Goal: Task Accomplishment & Management: Complete application form

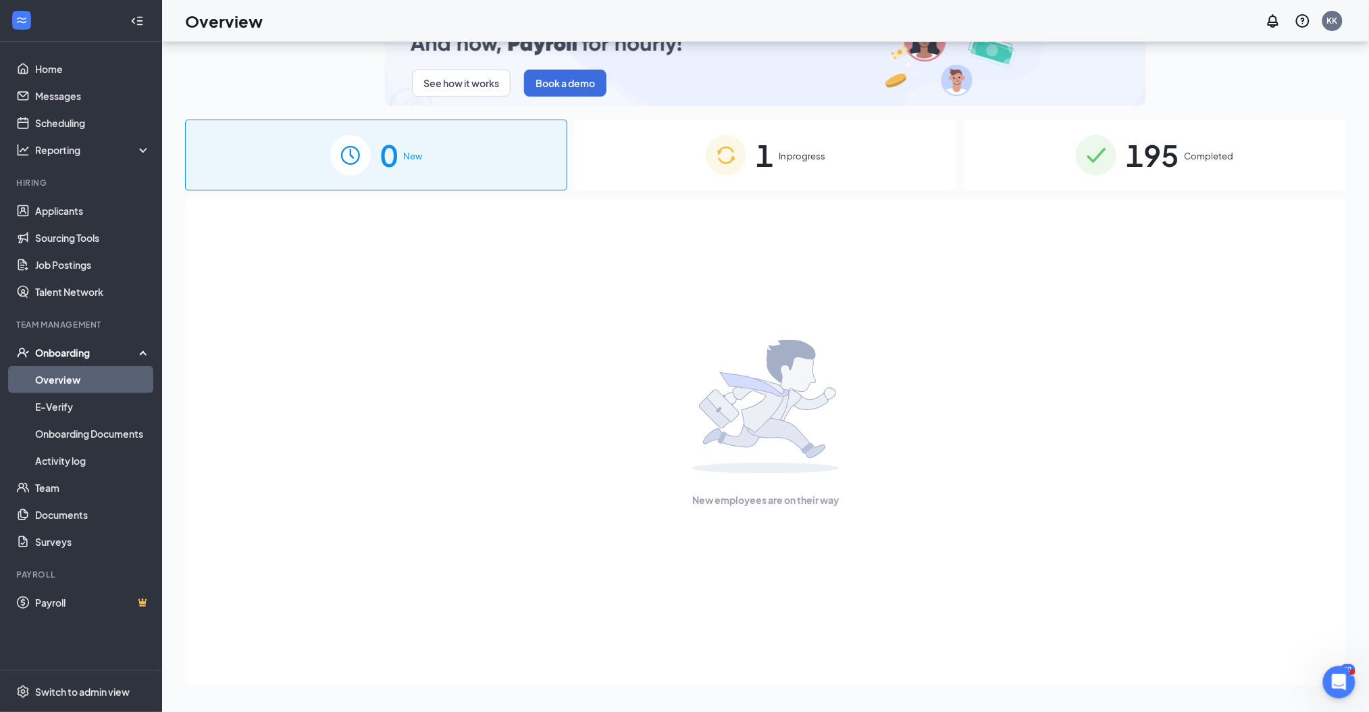
click at [773, 155] on span "1" at bounding box center [765, 155] width 18 height 47
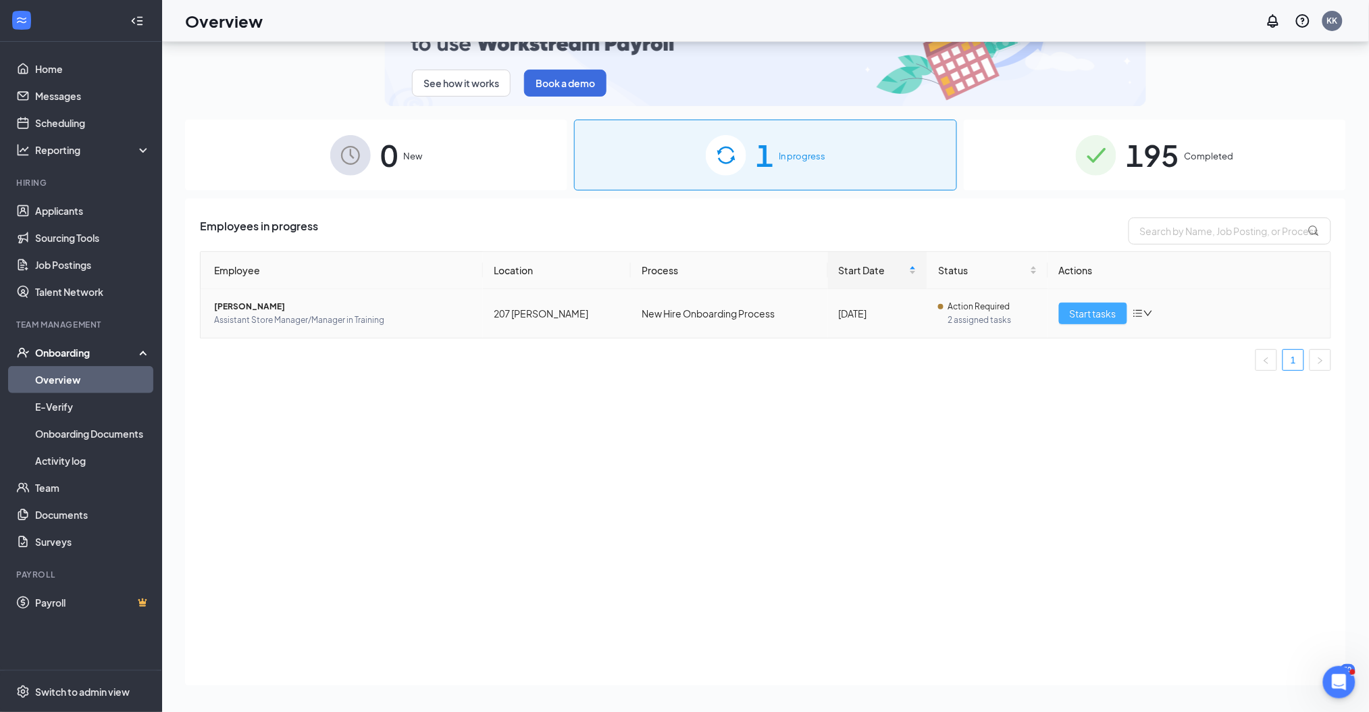
click at [1098, 307] on span "Start tasks" at bounding box center [1093, 313] width 47 height 15
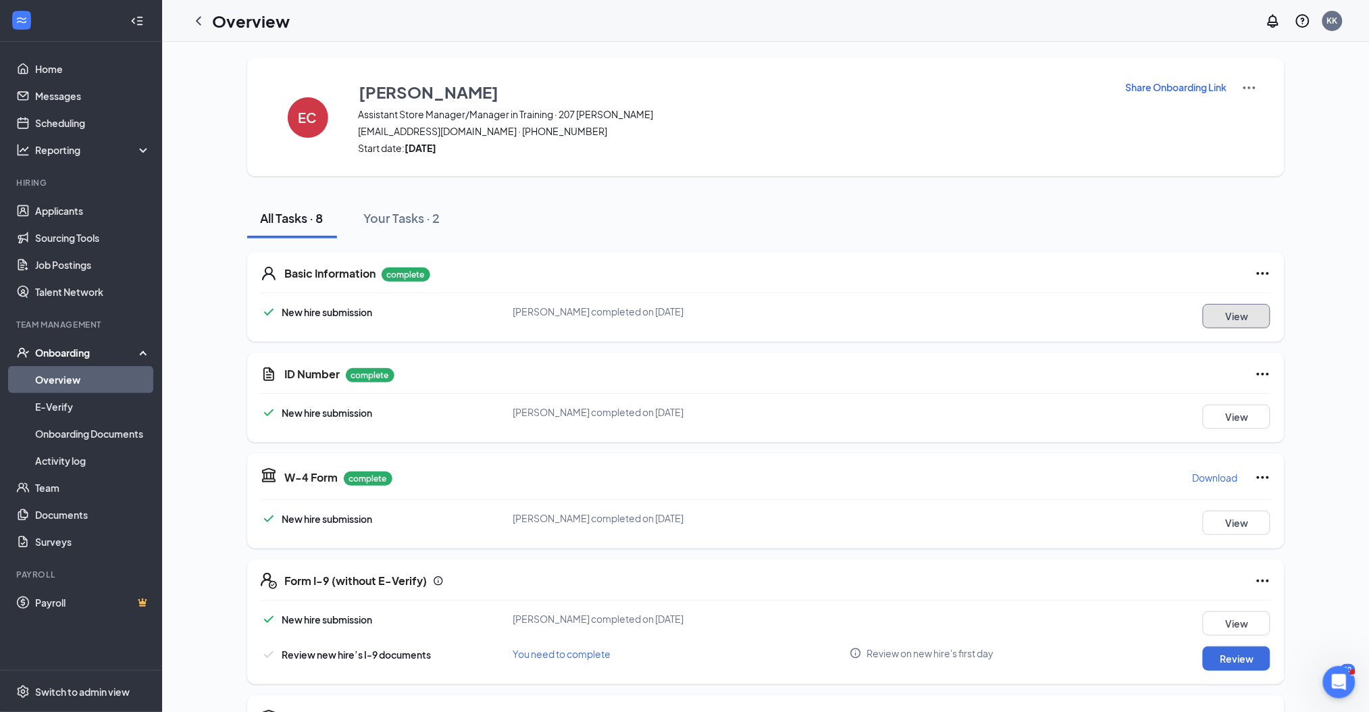
click at [1238, 315] on button "View" at bounding box center [1237, 316] width 68 height 24
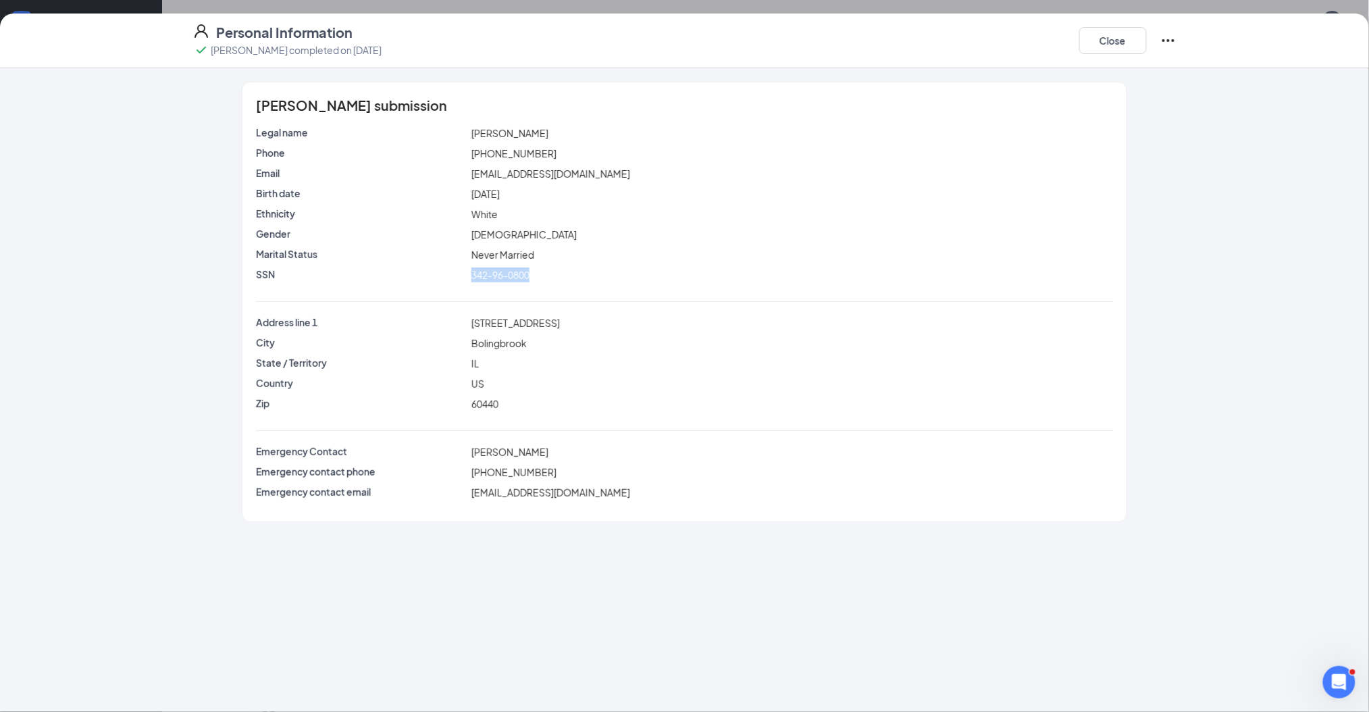
drag, startPoint x: 472, startPoint y: 273, endPoint x: 546, endPoint y: 273, distance: 73.6
click at [546, 273] on div "342-96-0800" at bounding box center [792, 274] width 646 height 15
copy span "342-96-0800"
click at [1114, 40] on button "Close" at bounding box center [1113, 40] width 68 height 27
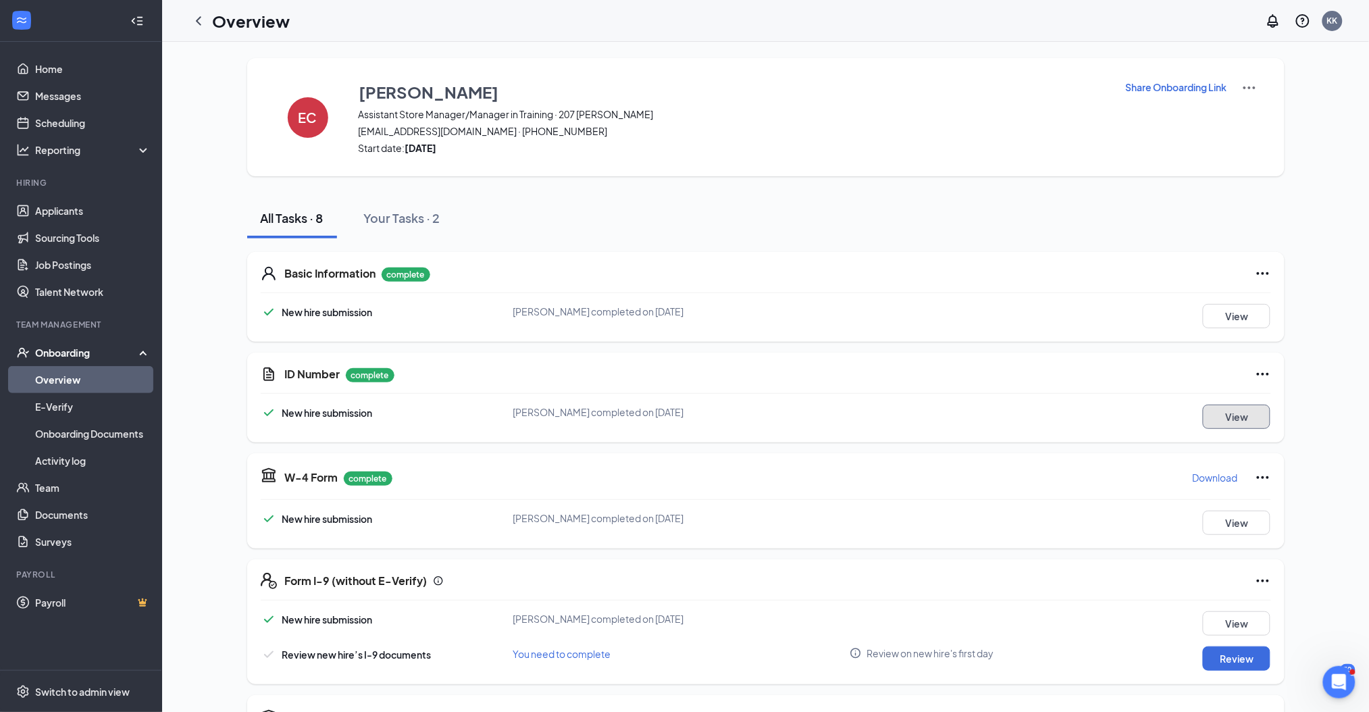
click at [1228, 418] on button "View" at bounding box center [1237, 416] width 68 height 24
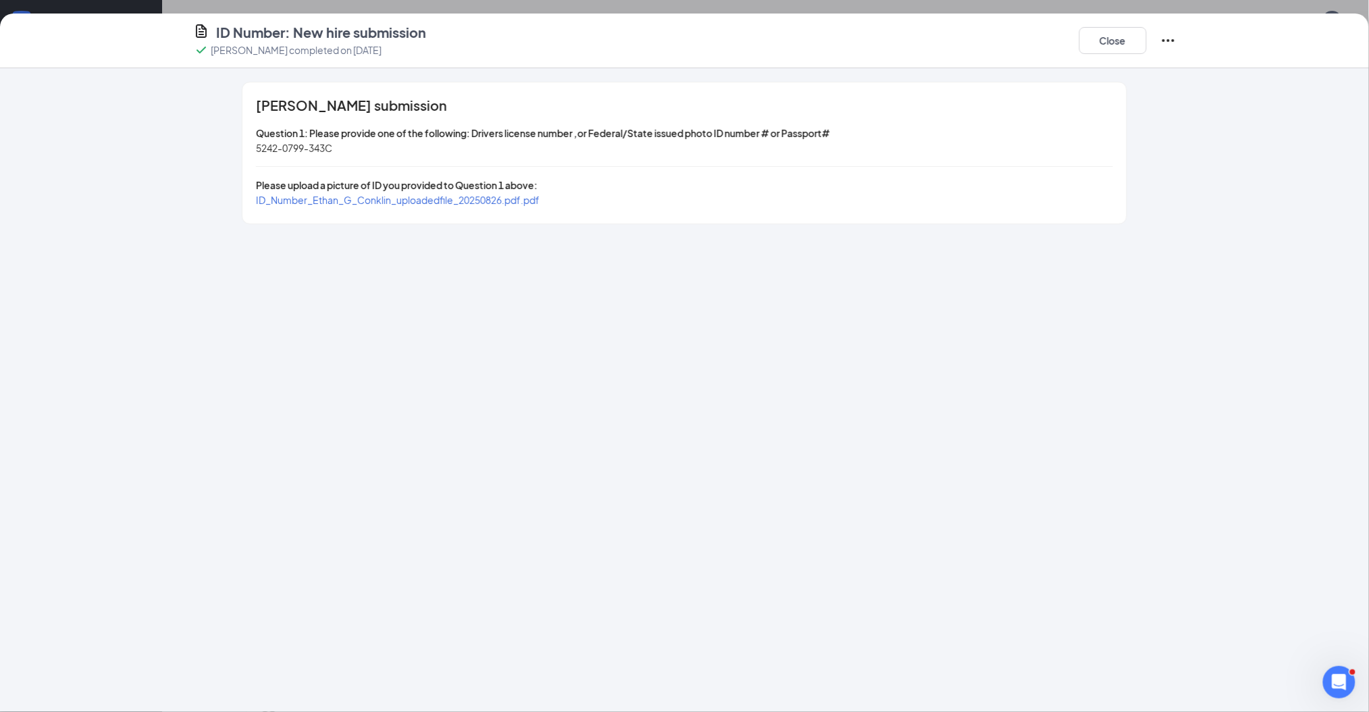
click at [515, 197] on span "ID_Number_Ethan_G_Conklin_uploadedfile_20250826.pdf.pdf" at bounding box center [398, 200] width 284 height 12
click at [1109, 42] on button "Close" at bounding box center [1113, 40] width 68 height 27
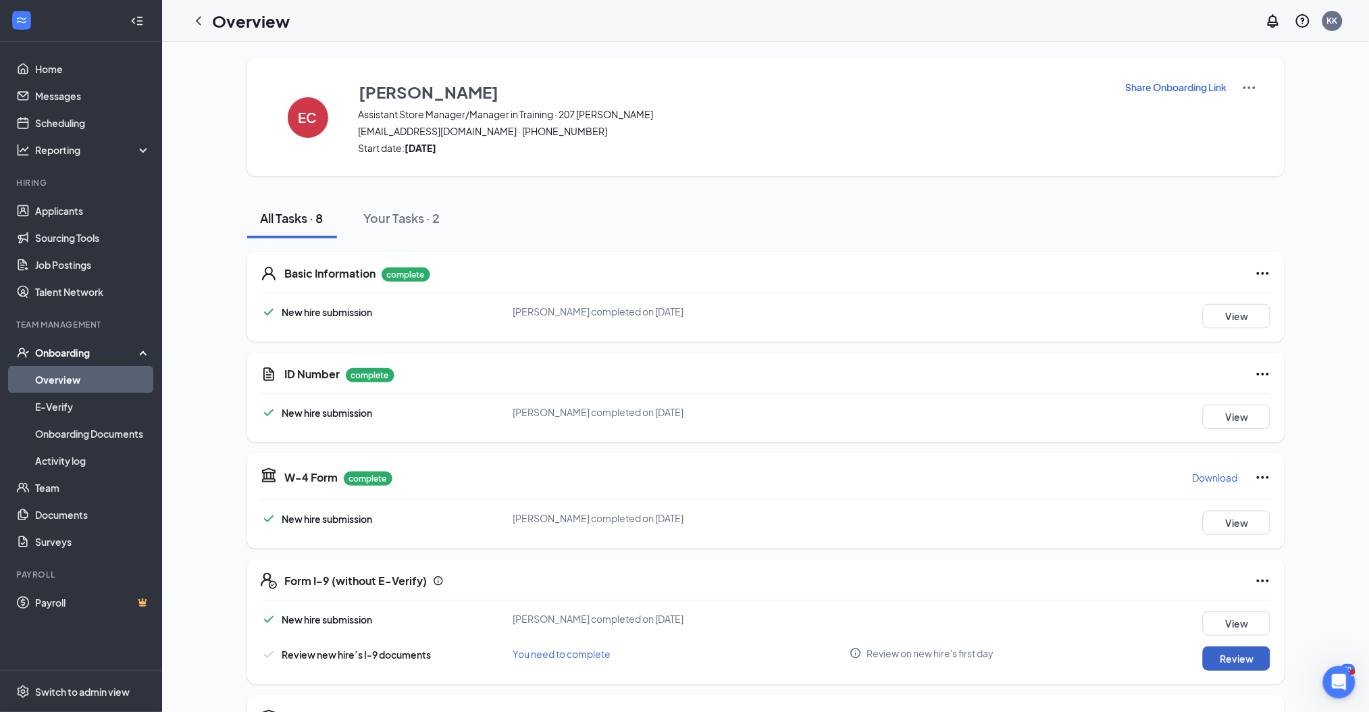
click at [1218, 655] on button "Review" at bounding box center [1237, 658] width 68 height 24
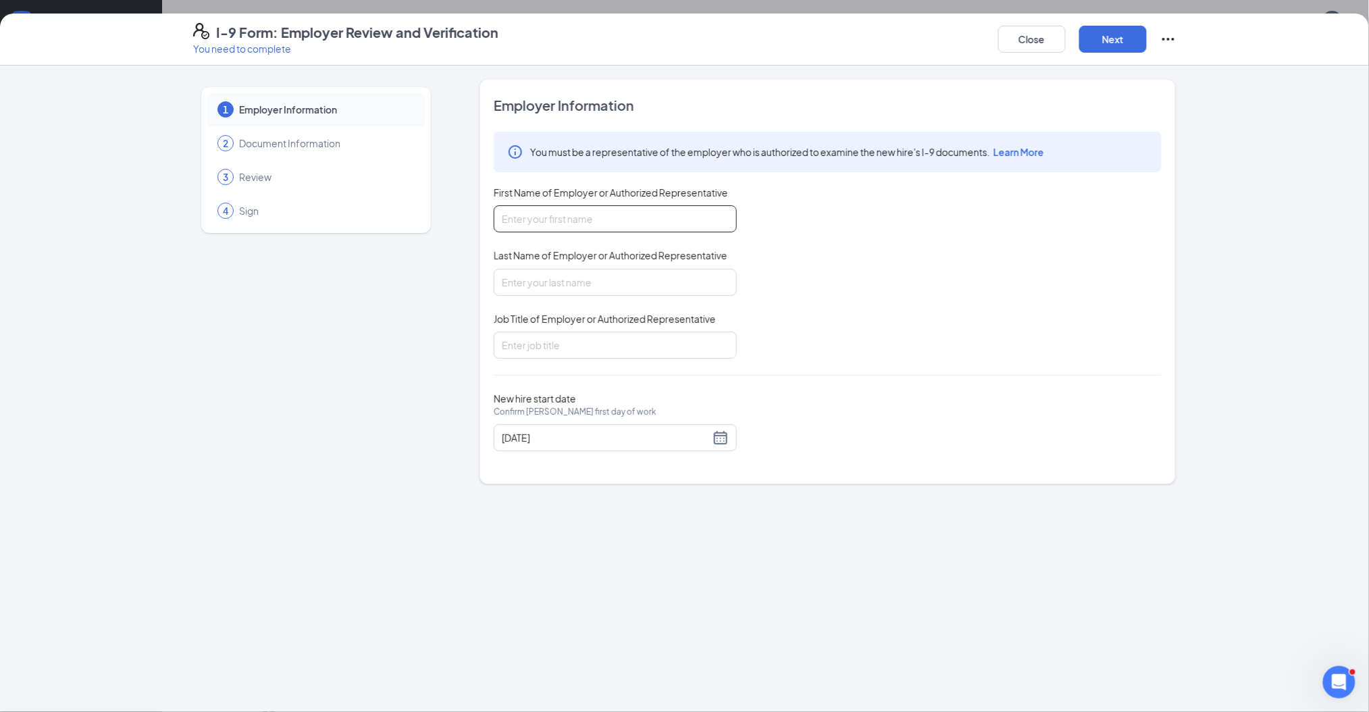
click at [587, 220] on input "First Name of Employer or Authorized Representative" at bounding box center [615, 218] width 243 height 27
type input "[PERSON_NAME]"
click at [599, 341] on input "Job Title of Employer or Authorized Representative" at bounding box center [615, 345] width 243 height 27
type input "Hiring Manager"
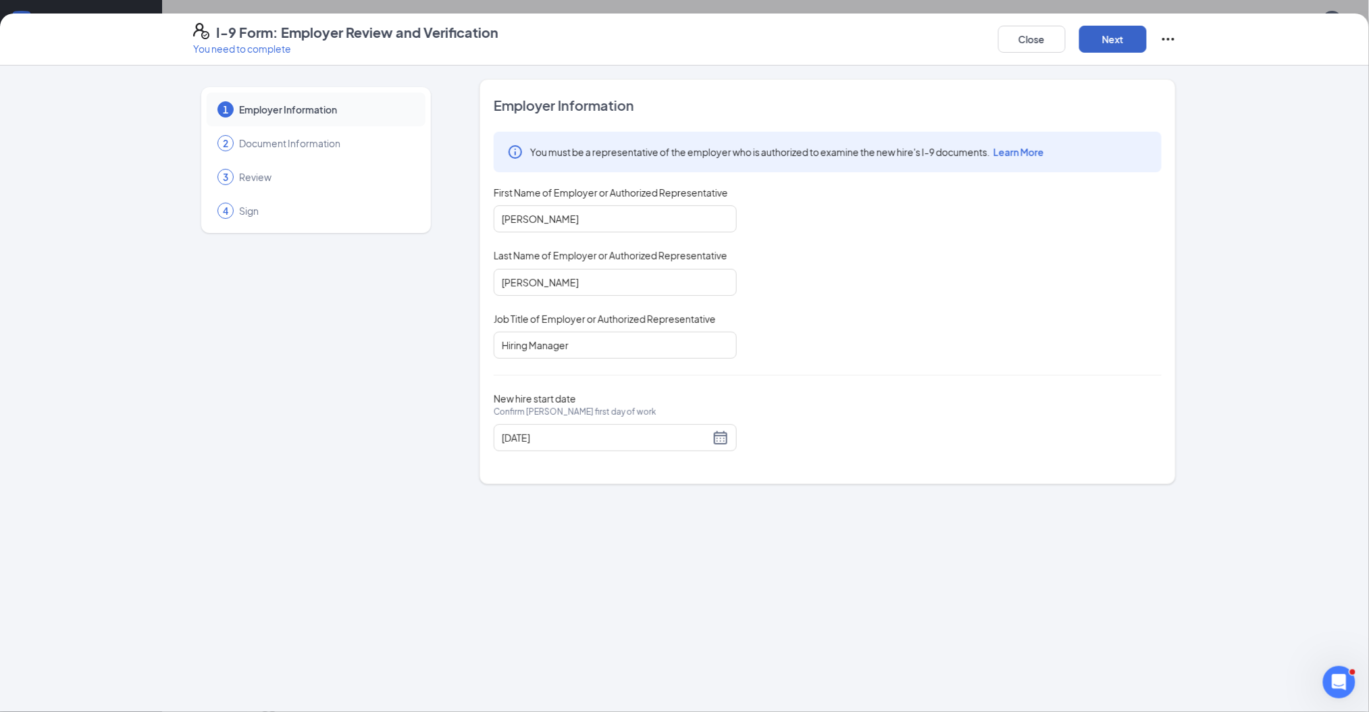
click at [1132, 42] on button "Next" at bounding box center [1113, 39] width 68 height 27
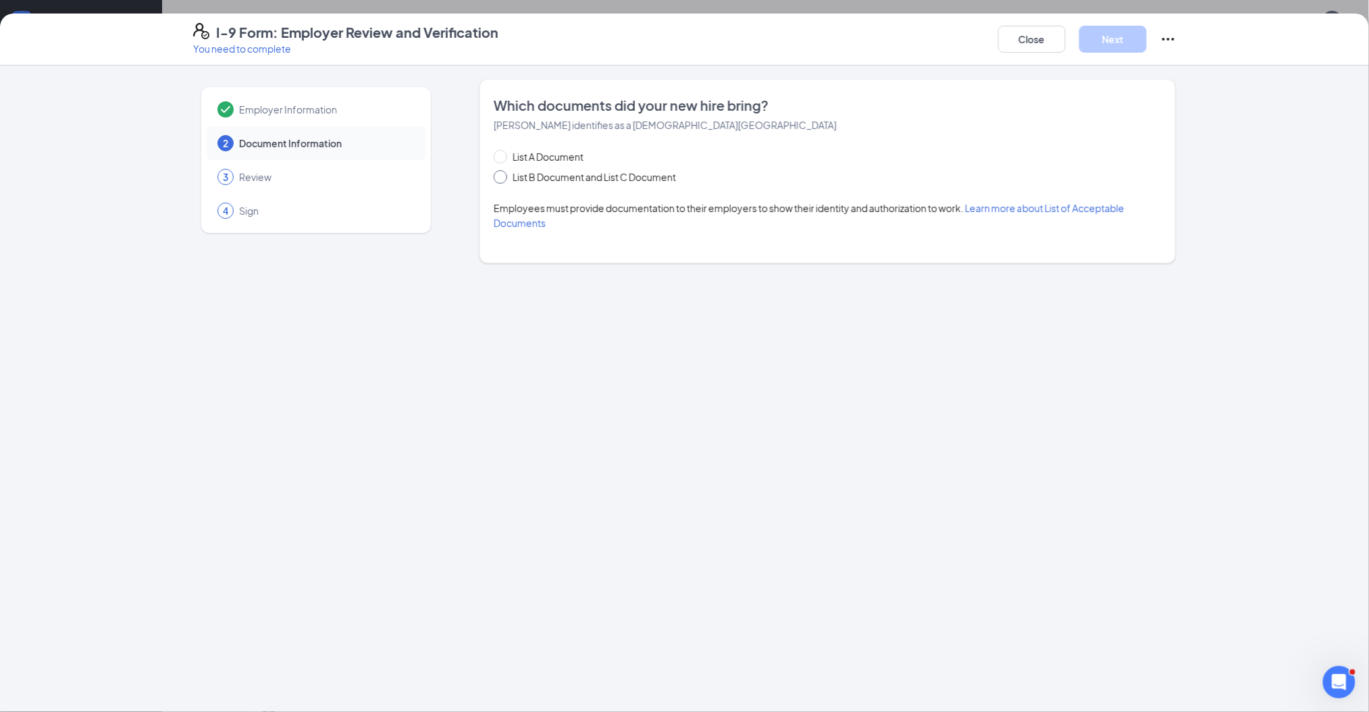
click at [528, 178] on span "List B Document and List C Document" at bounding box center [594, 176] width 174 height 15
click at [503, 178] on input "List B Document and List C Document" at bounding box center [498, 174] width 9 height 9
radio input "true"
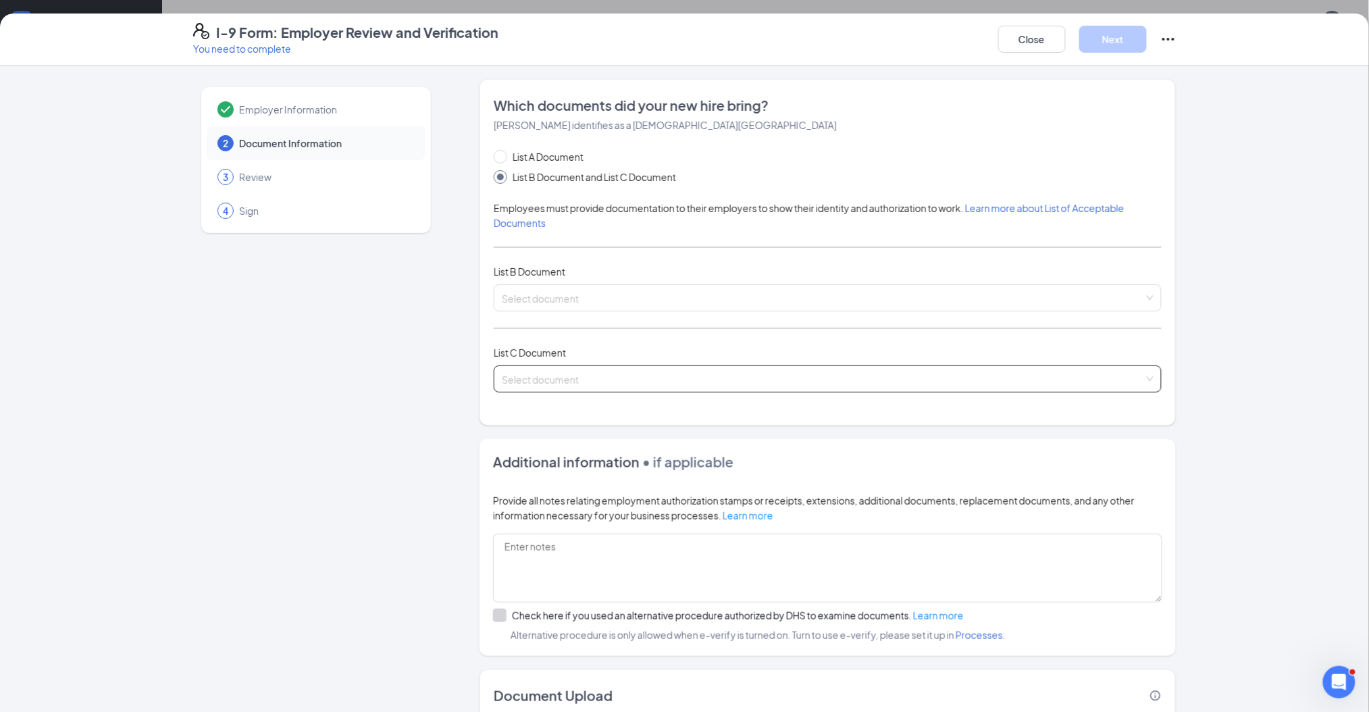
click at [620, 375] on input "search" at bounding box center [823, 376] width 642 height 20
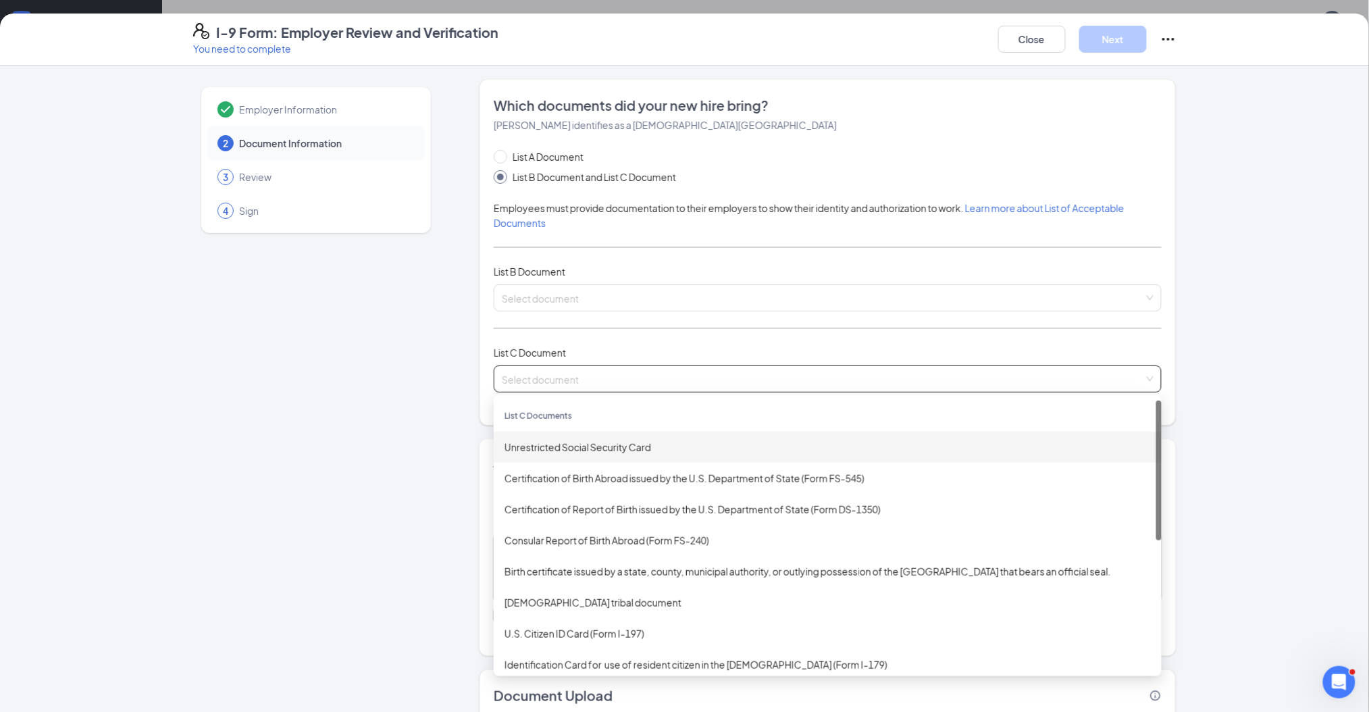
click at [573, 454] on div "Unrestricted Social Security Card" at bounding box center [827, 447] width 646 height 15
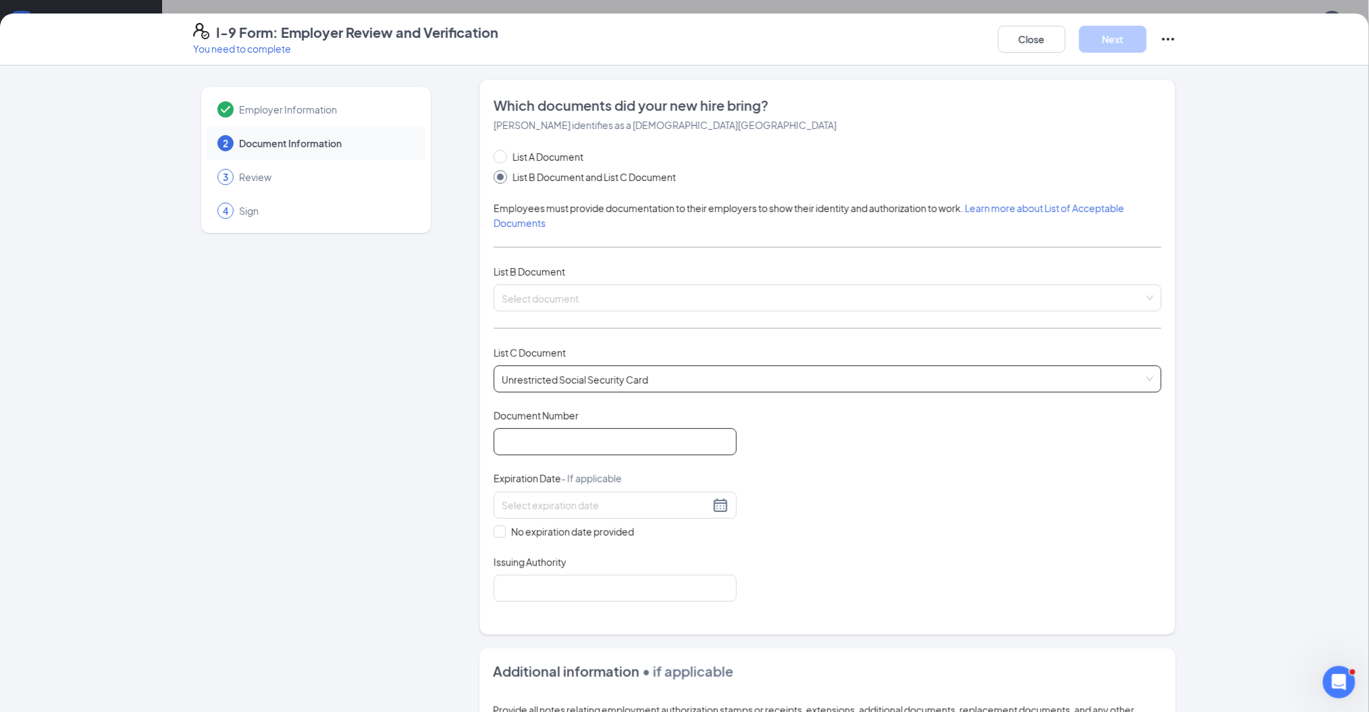
click at [569, 446] on input "Document Number" at bounding box center [615, 441] width 243 height 27
paste input "342-96-0800"
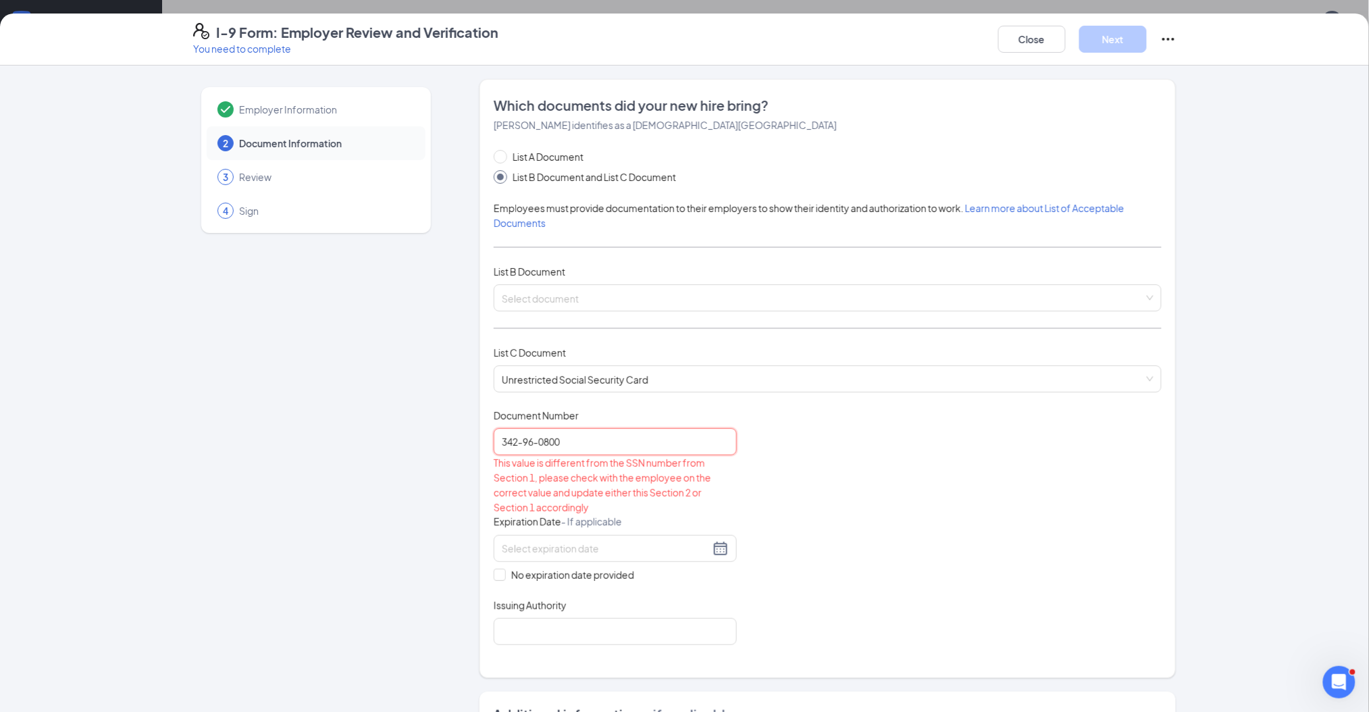
click at [532, 438] on input "342-96-0800" at bounding box center [615, 441] width 243 height 27
click at [517, 436] on input "342-960800" at bounding box center [615, 441] width 243 height 27
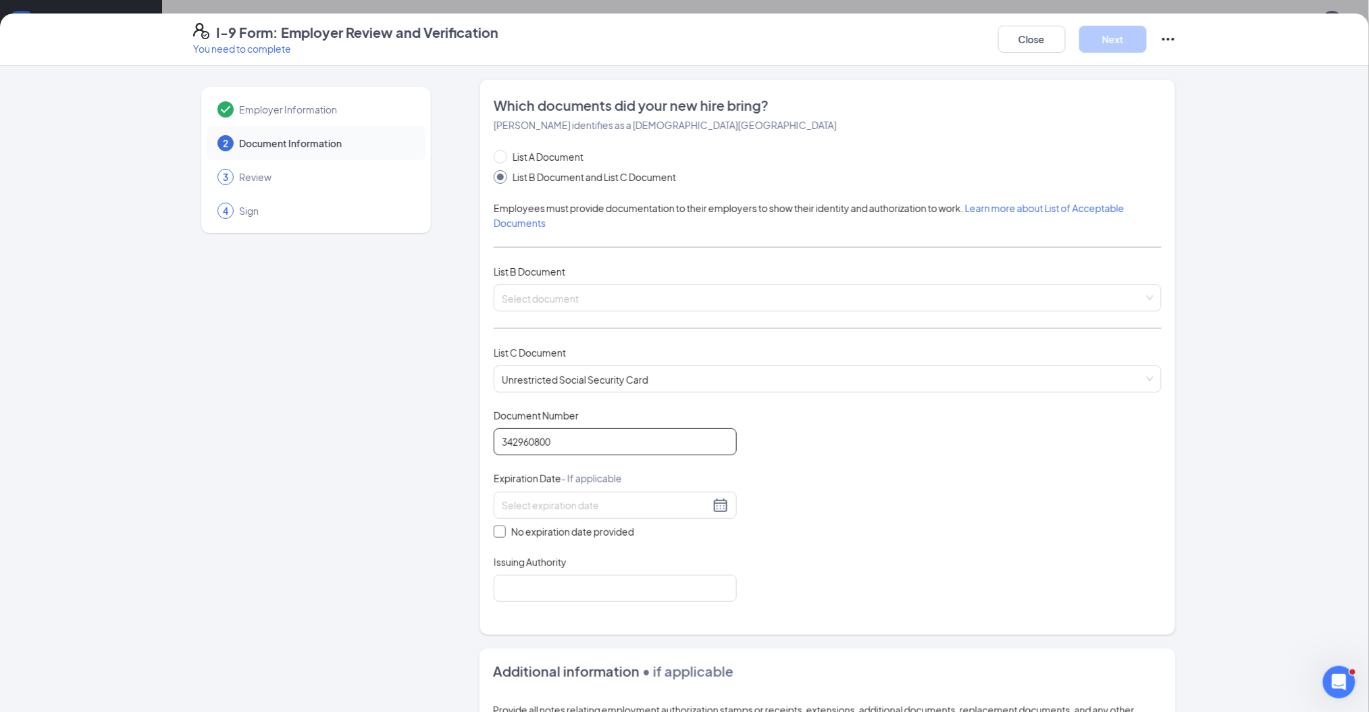
type input "342960800"
click at [494, 529] on input "No expiration date provided" at bounding box center [498, 529] width 9 height 9
checkbox input "true"
click at [510, 588] on input "Issuing Authority" at bounding box center [615, 590] width 243 height 27
type input "[GEOGRAPHIC_DATA]"
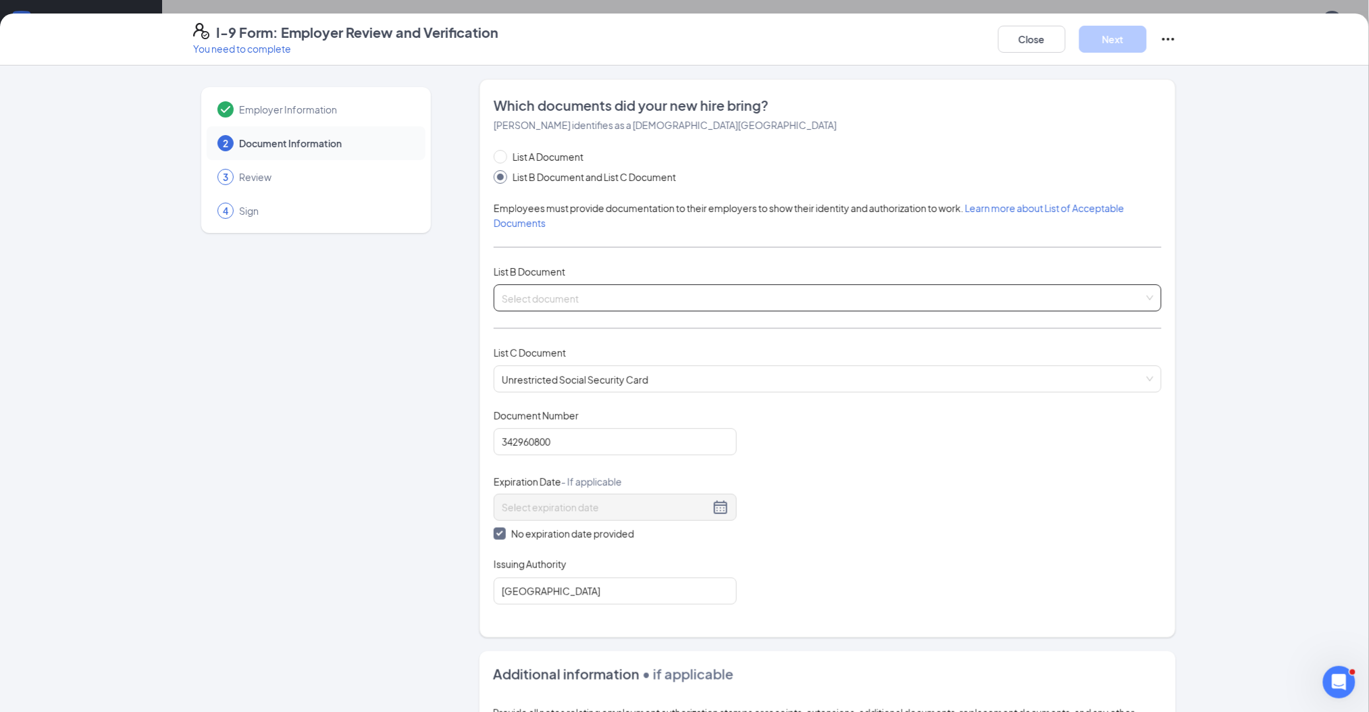
click at [556, 297] on input "search" at bounding box center [823, 295] width 642 height 20
click at [546, 300] on input "search" at bounding box center [823, 295] width 642 height 20
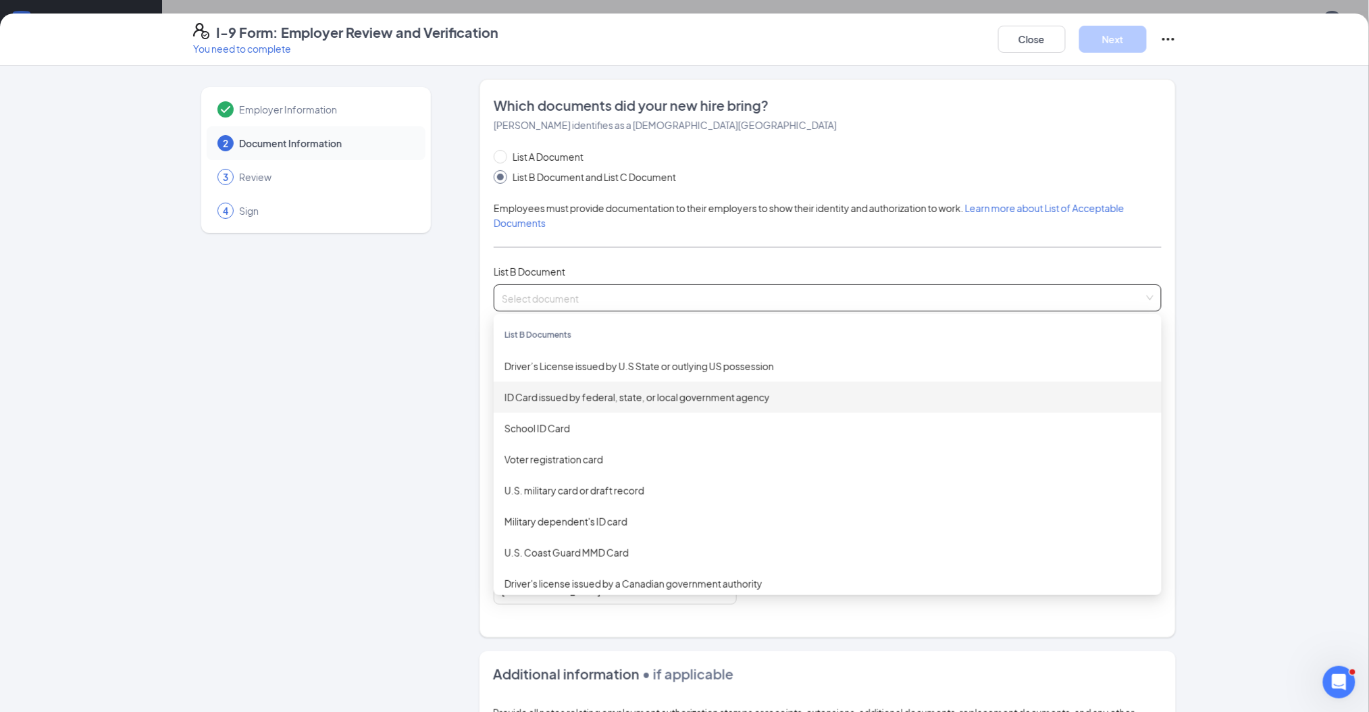
click at [549, 396] on div "ID Card issued by federal, state, or local government agency" at bounding box center [827, 397] width 646 height 15
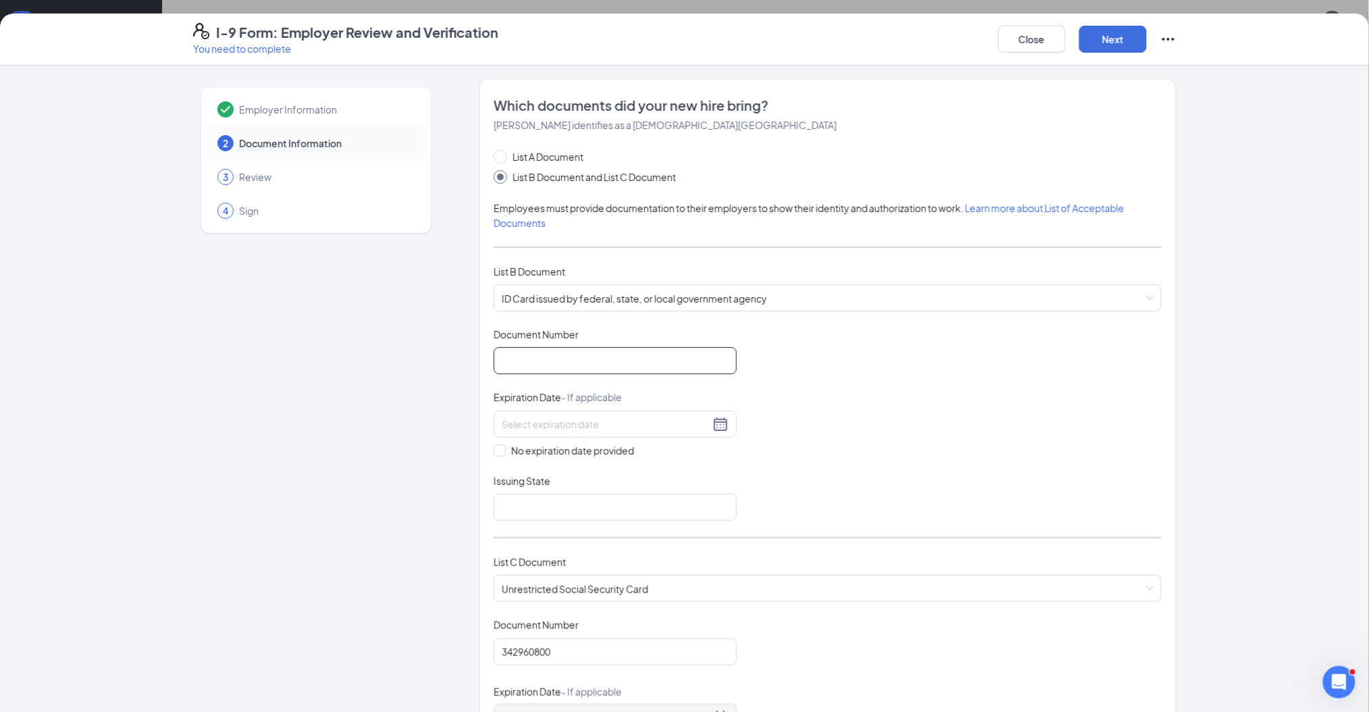
click at [567, 359] on input "Document Number" at bounding box center [615, 360] width 243 height 27
type input "52420799343c"
click at [552, 424] on input at bounding box center [606, 424] width 208 height 15
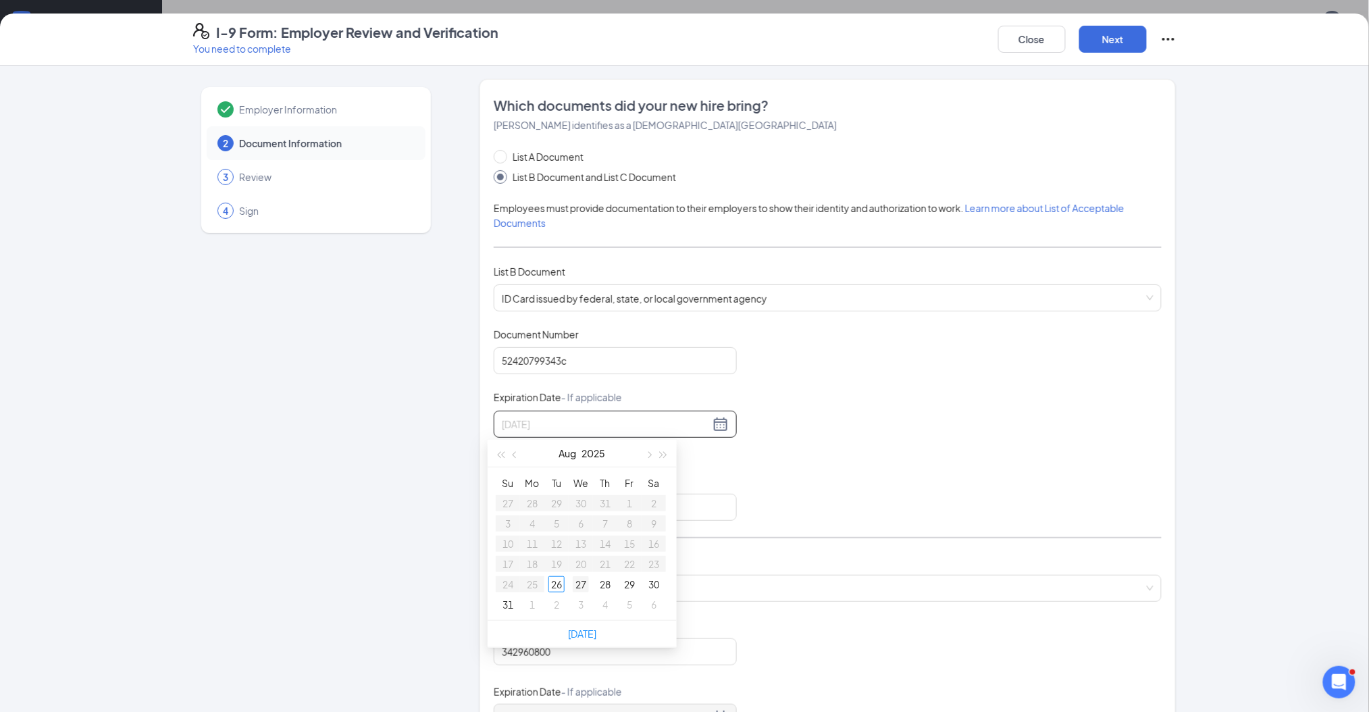
type input "[DATE]"
click at [602, 495] on div "2" at bounding box center [605, 503] width 16 height 16
type input "[DATE]"
click at [502, 501] on input "Issuing State" at bounding box center [615, 507] width 243 height 27
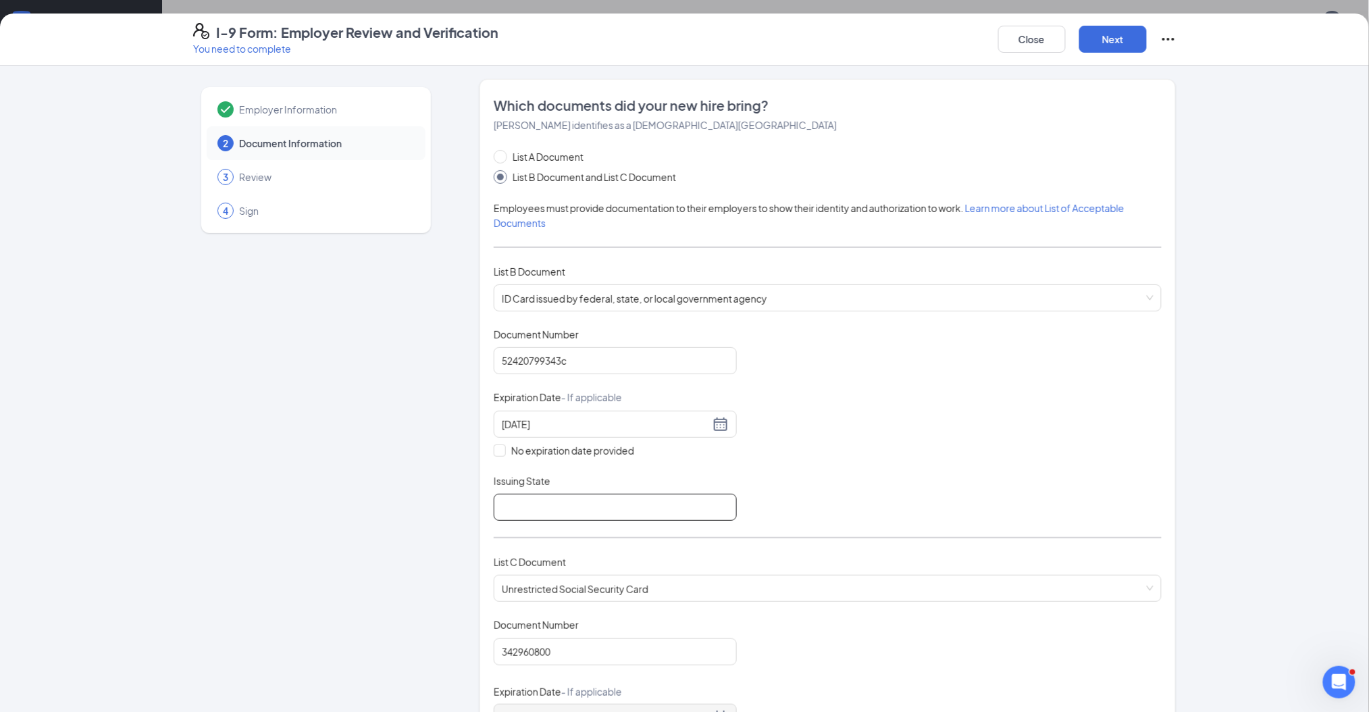
type input "[US_STATE]"
click at [1131, 38] on button "Next" at bounding box center [1113, 39] width 68 height 27
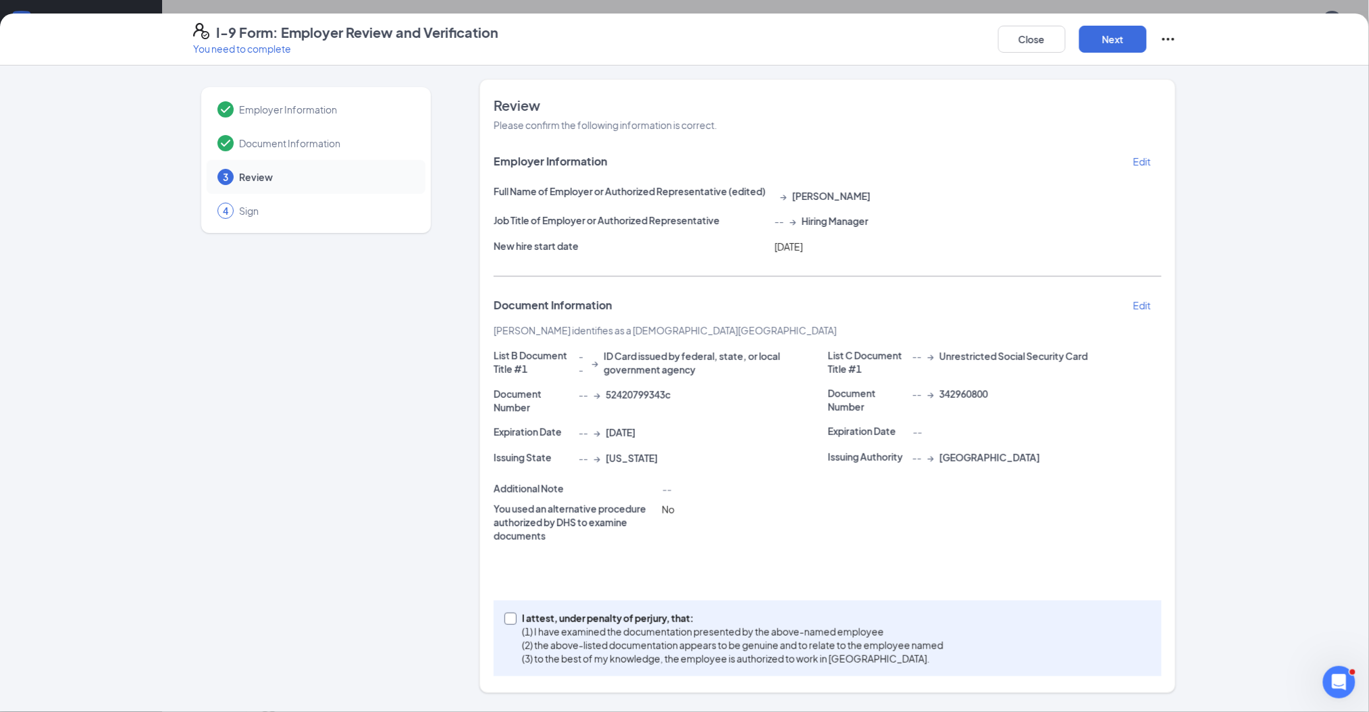
click at [512, 621] on span at bounding box center [510, 618] width 12 height 12
click at [511, 621] on input "I attest, under penalty of [PERSON_NAME], that: (1) I have examined the documen…" at bounding box center [508, 616] width 9 height 9
checkbox input "true"
click at [1133, 26] on button "Next" at bounding box center [1113, 39] width 68 height 27
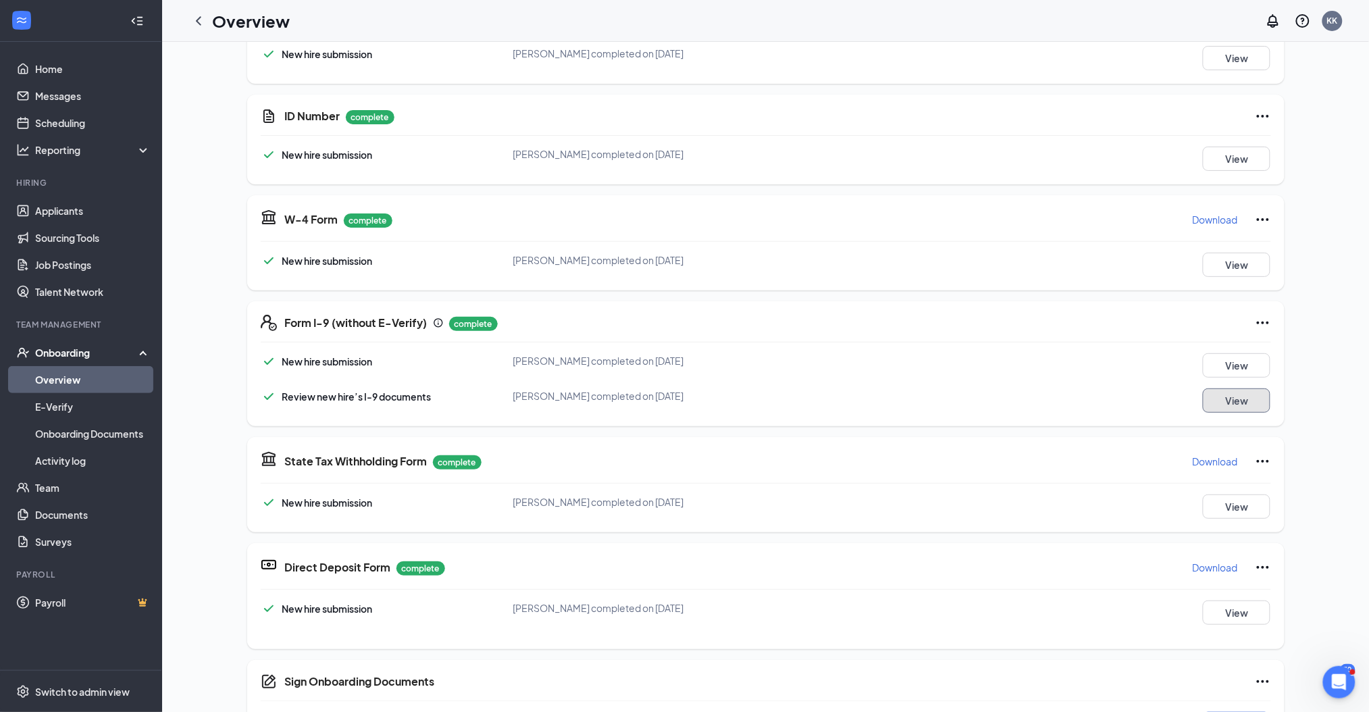
scroll to position [450, 0]
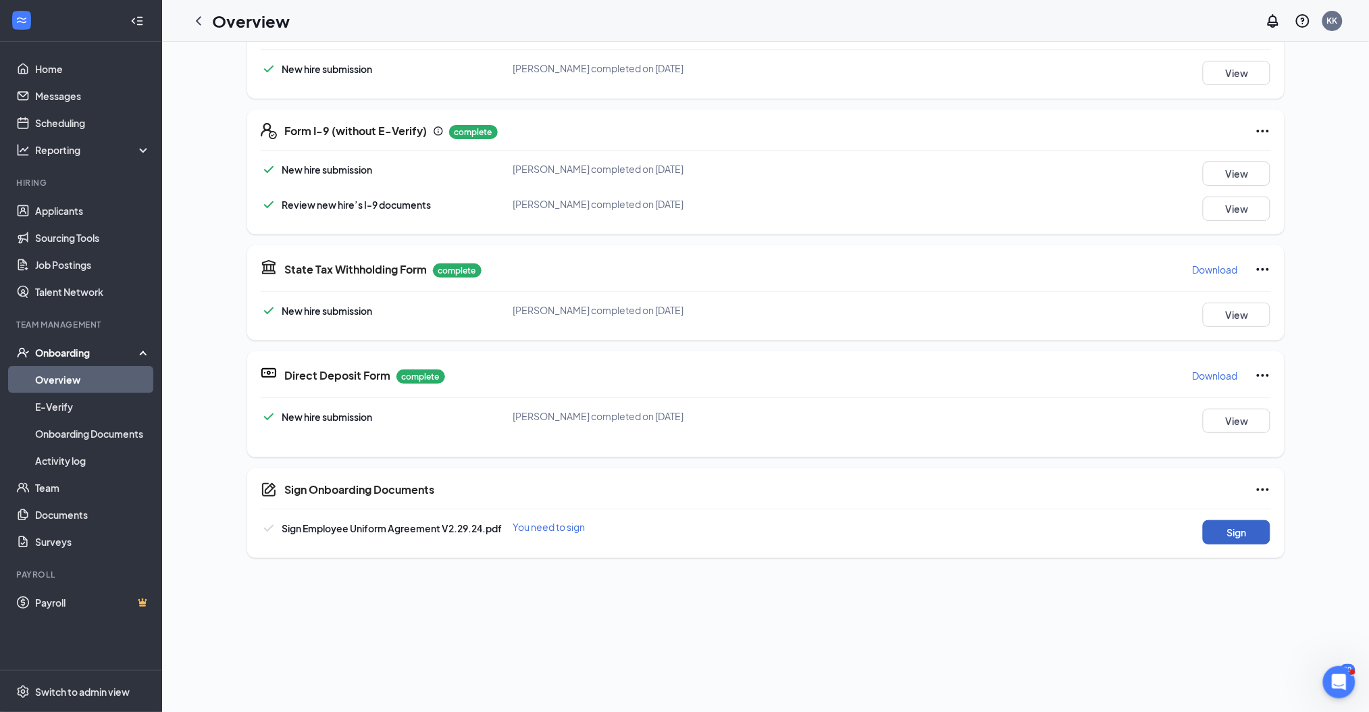
click at [1223, 531] on button "Sign" at bounding box center [1237, 532] width 68 height 24
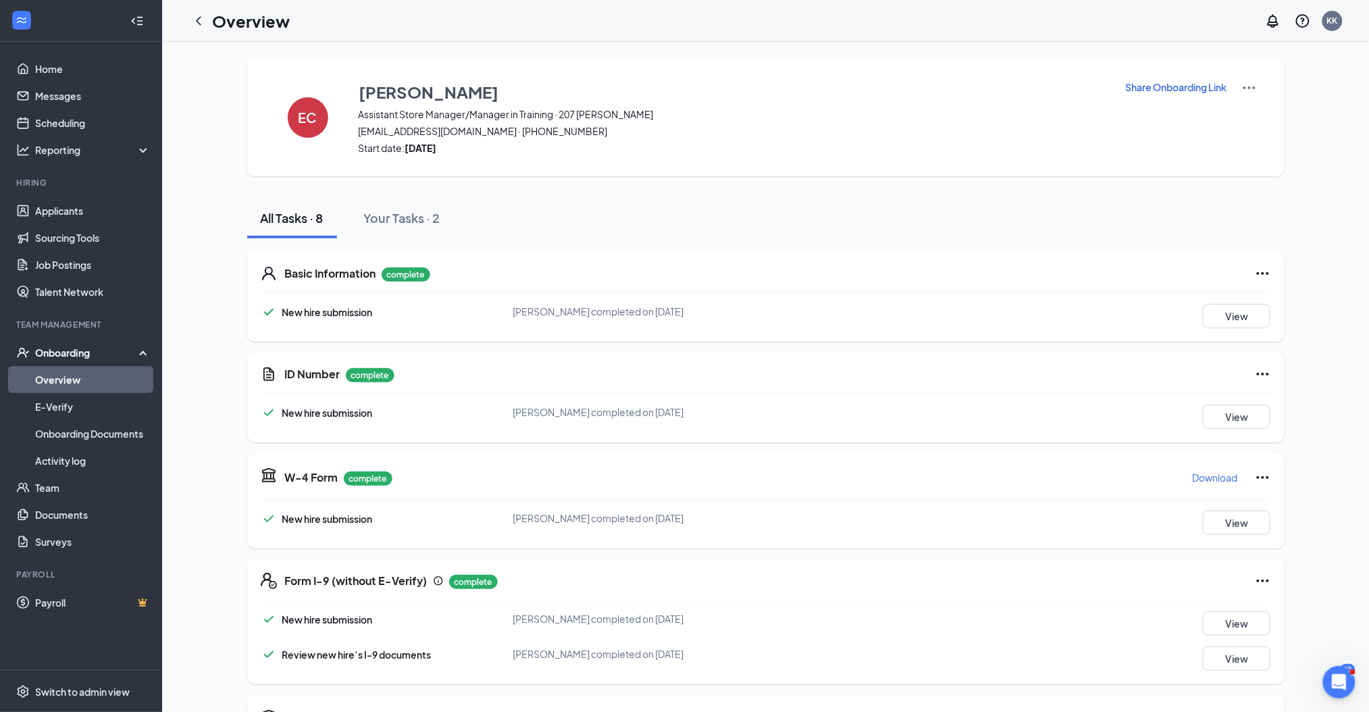
click at [1239, 122] on div "Share Onboarding Link" at bounding box center [1191, 117] width 132 height 75
